Goal: Find specific page/section: Find specific page/section

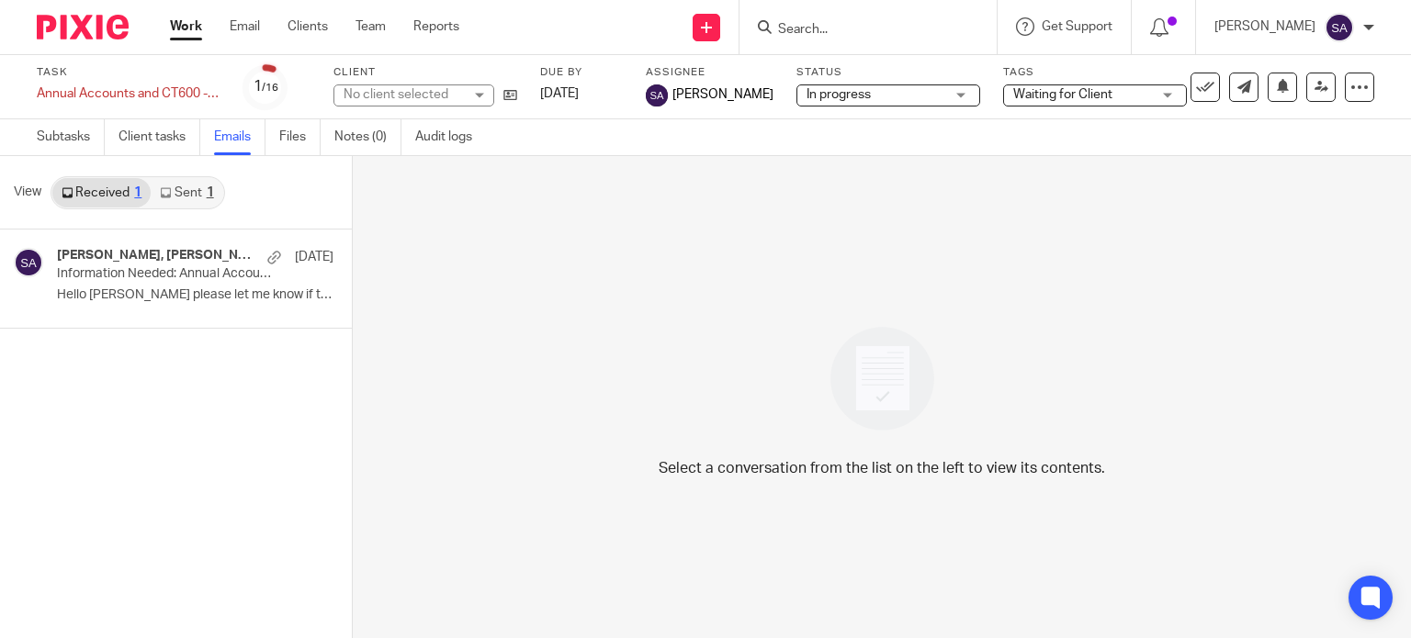
click at [957, 28] on form at bounding box center [874, 27] width 196 height 23
click at [854, 28] on input "Search" at bounding box center [858, 30] width 165 height 17
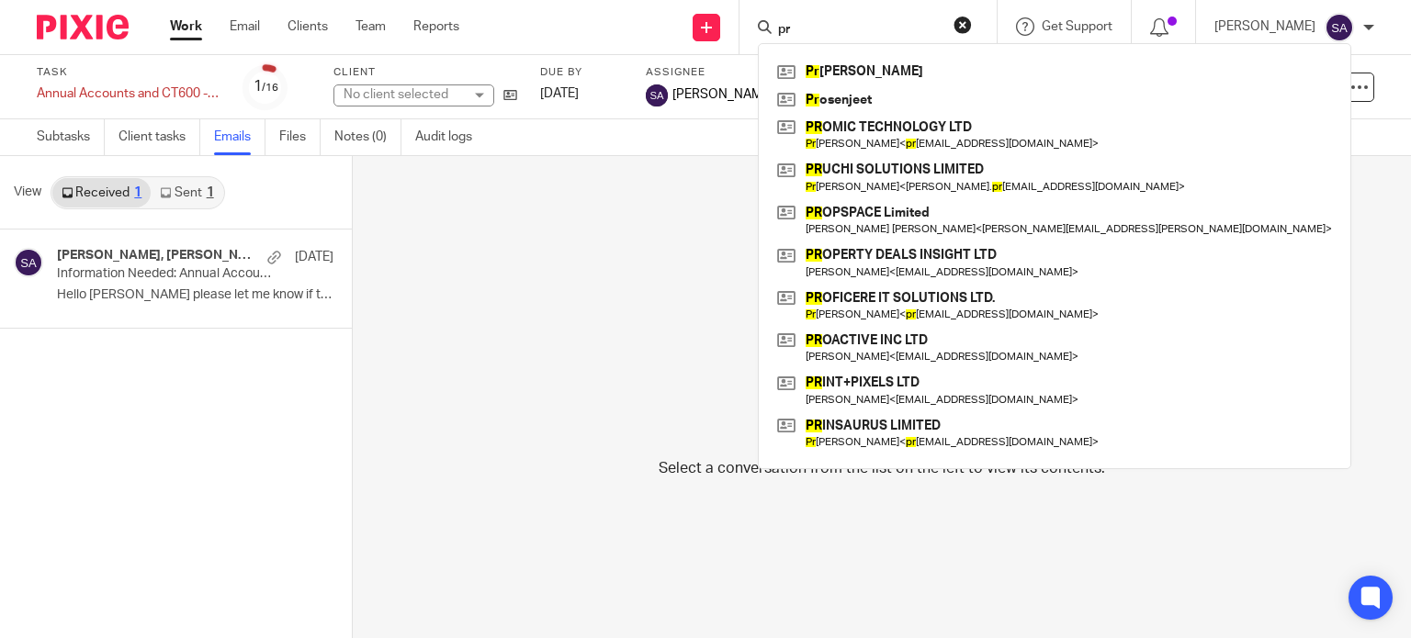
type input "pro"
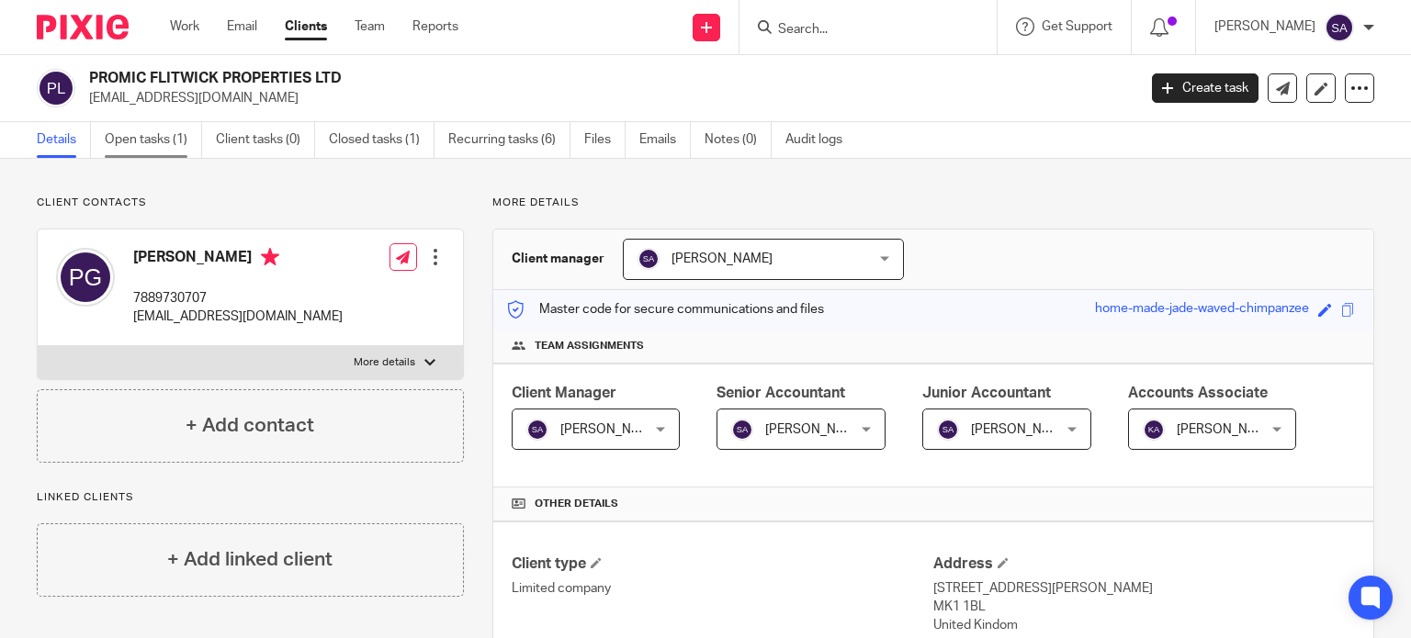
click at [166, 138] on link "Open tasks (1)" at bounding box center [153, 140] width 97 height 36
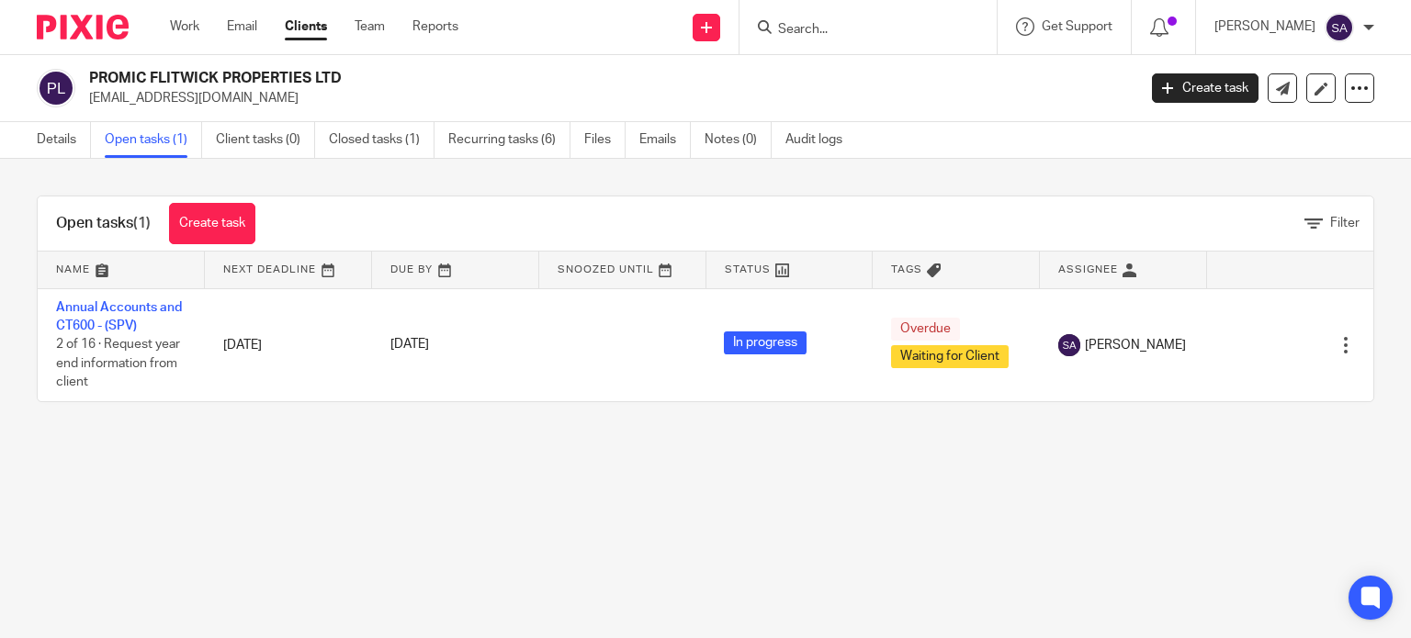
click at [936, 23] on input "Search" at bounding box center [858, 30] width 165 height 17
type input "promic br"
click at [942, 65] on link at bounding box center [887, 72] width 228 height 28
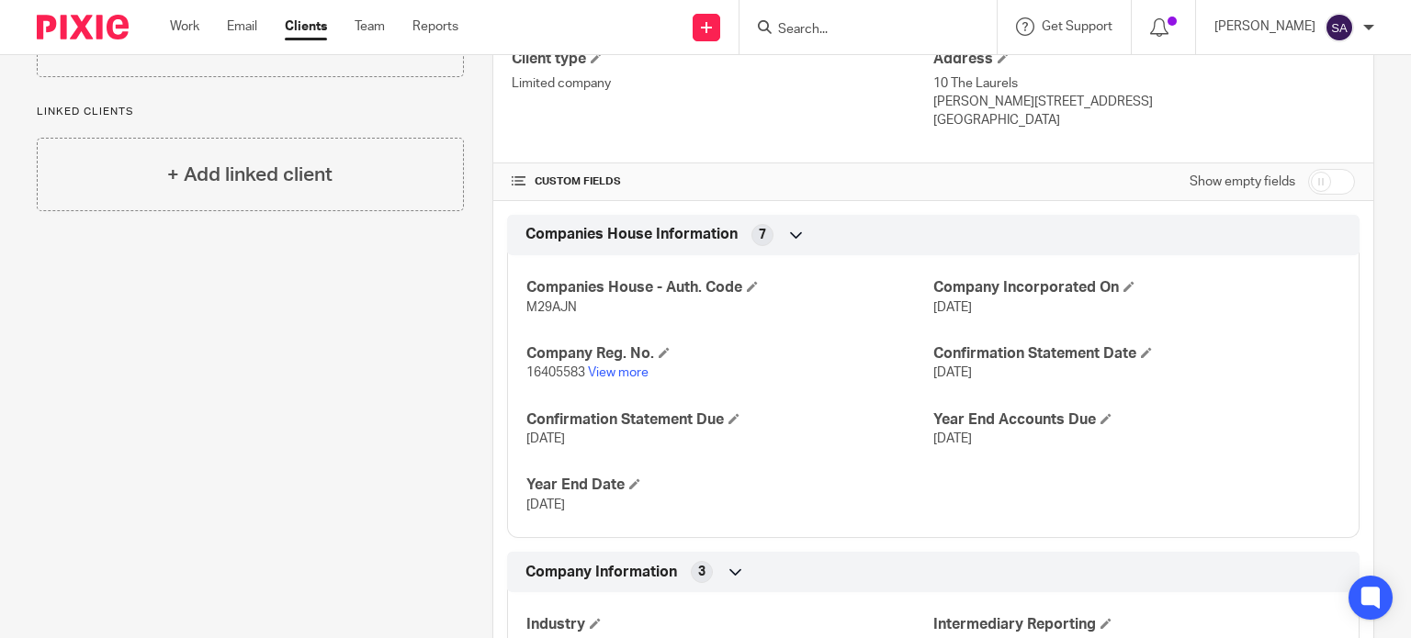
scroll to position [551, 0]
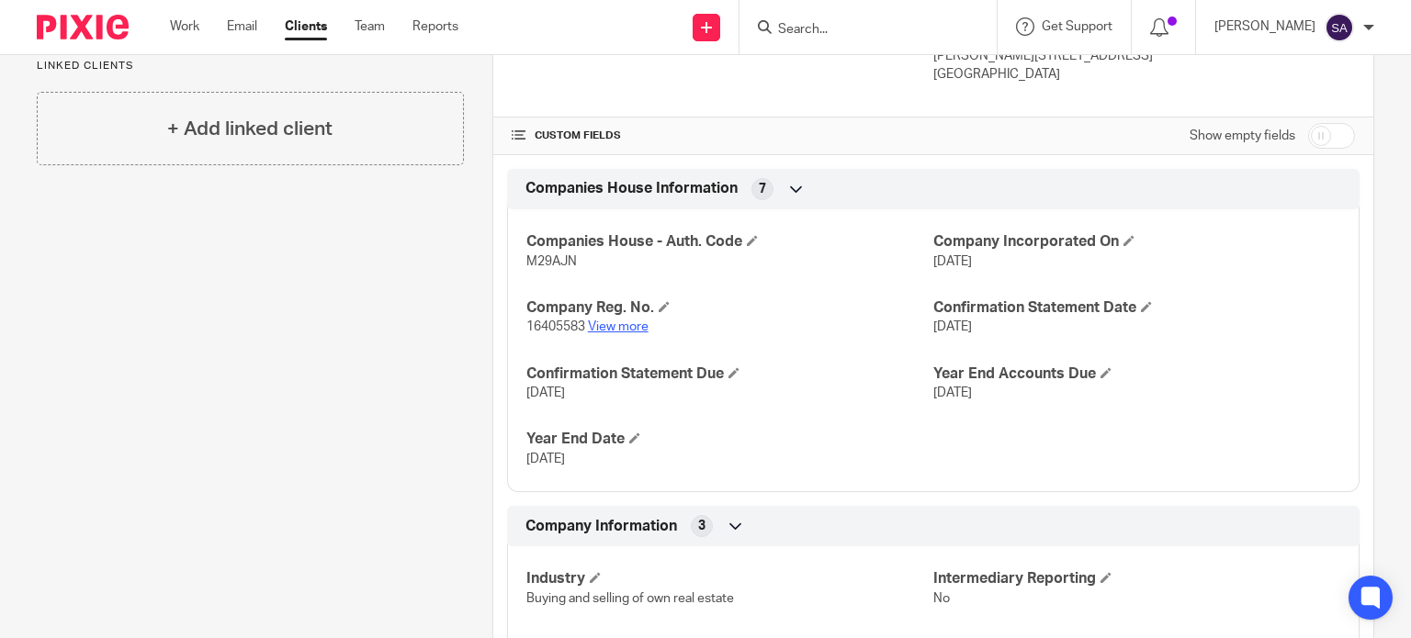
click at [626, 321] on link "View more" at bounding box center [618, 327] width 61 height 13
